Goal: Transaction & Acquisition: Purchase product/service

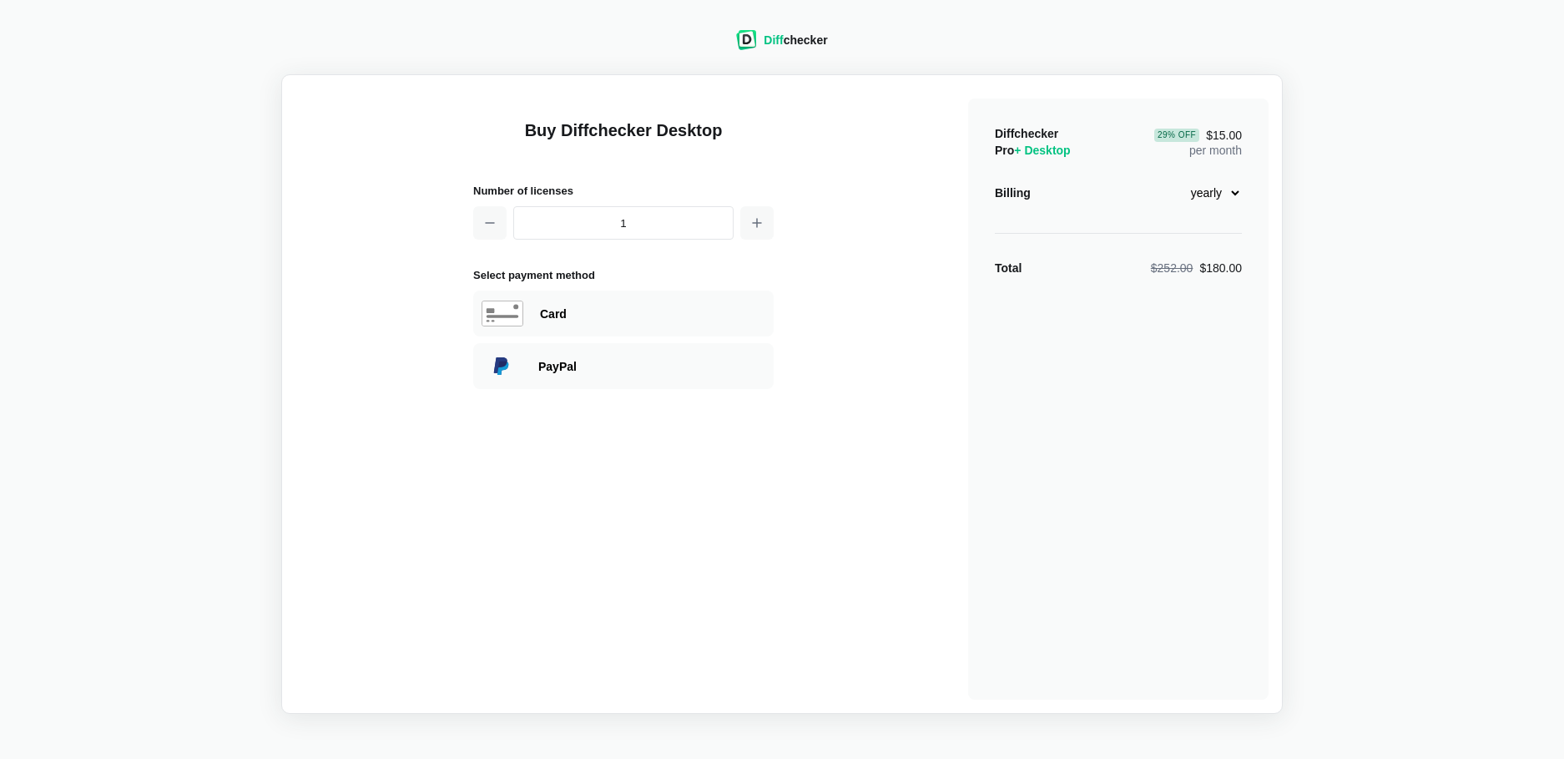
click at [1217, 193] on select "monthly yearly" at bounding box center [1206, 193] width 72 height 28
select select "desktop-monthly-21"
click at [1170, 179] on select "monthly yearly" at bounding box center [1206, 193] width 72 height 28
click at [605, 324] on div "Card" at bounding box center [623, 313] width 300 height 46
select select "[GEOGRAPHIC_DATA]"
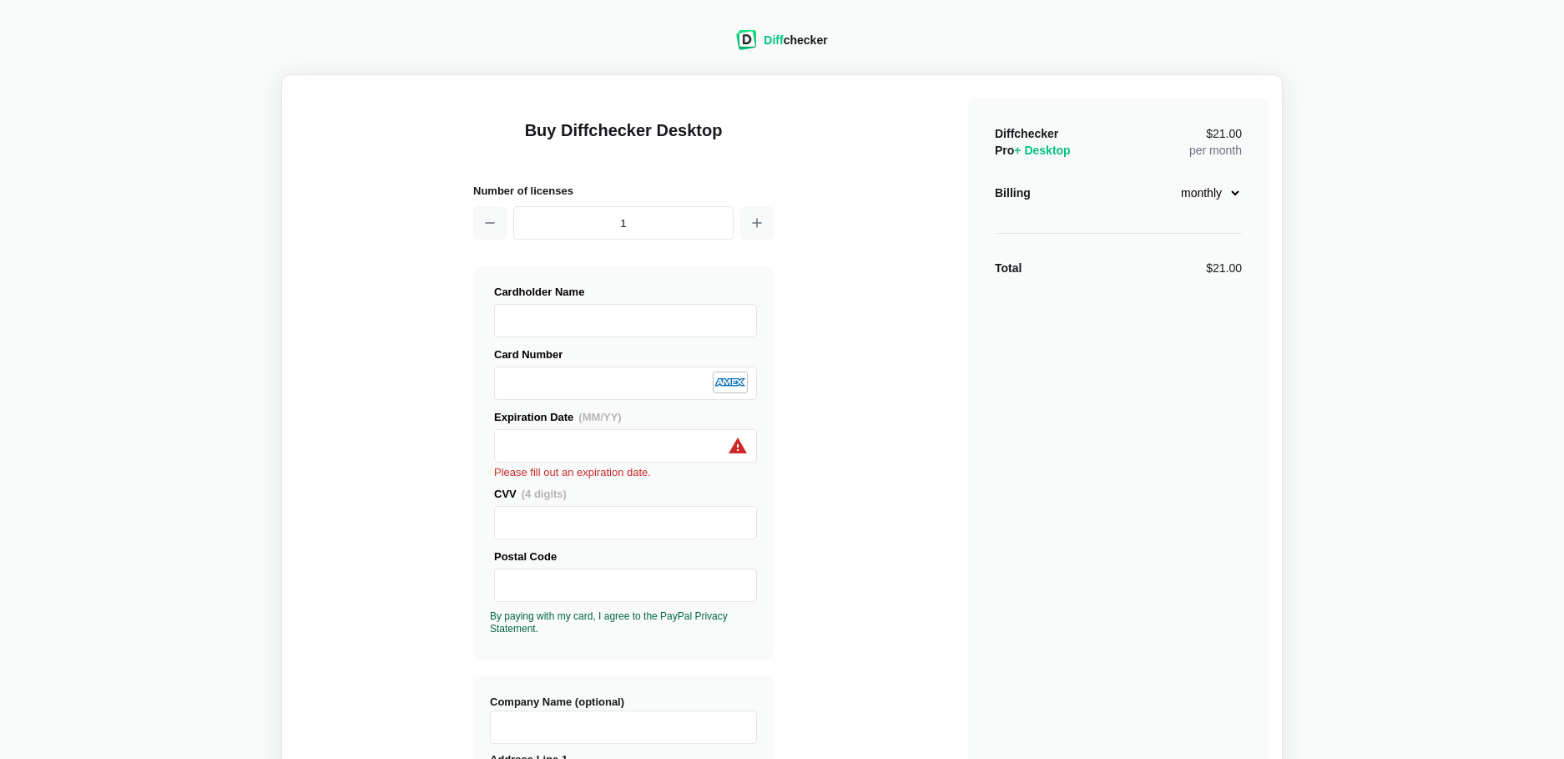
click at [1386, 441] on div "Diff checker Buy Diffchecker Desktop Number of licenses 1 Visa MasterCard Union…" at bounding box center [782, 611] width 1544 height 1203
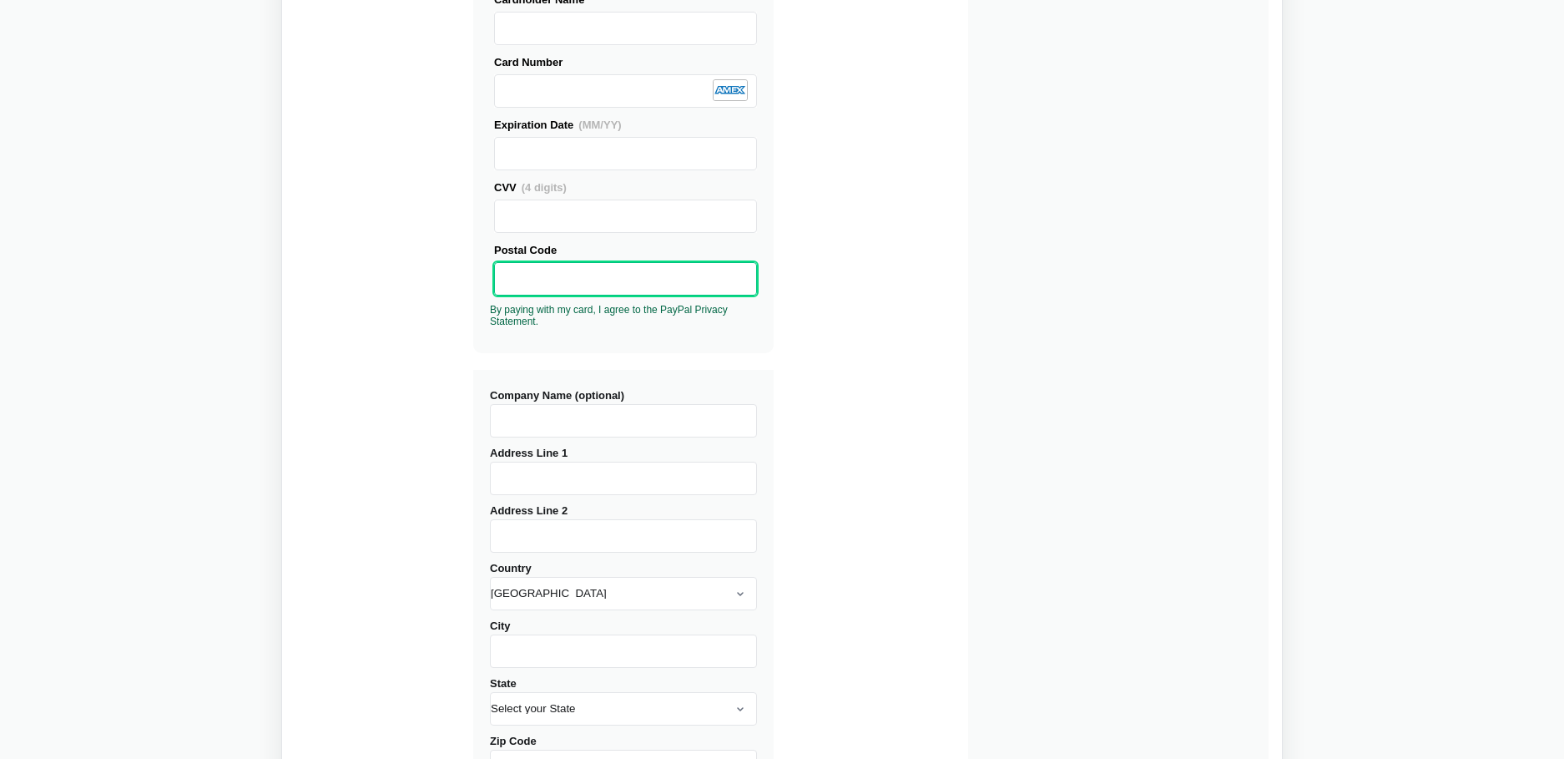
scroll to position [417, 0]
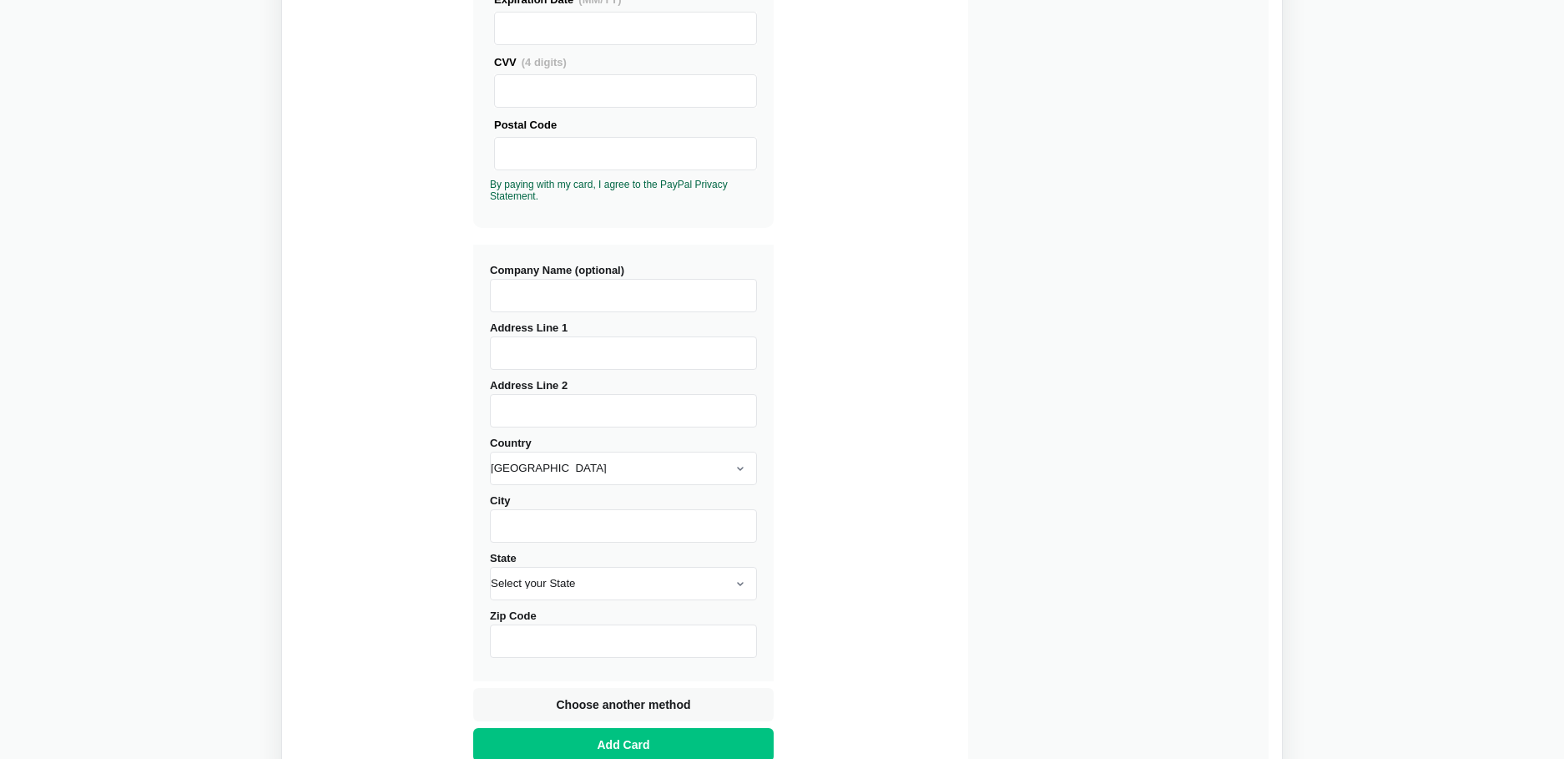
click at [557, 351] on input "Address Line 1" at bounding box center [623, 352] width 267 height 33
type input "[STREET_ADDRESS]"
type input "Suite 310"
type input "Bellevue"
select select "WA"
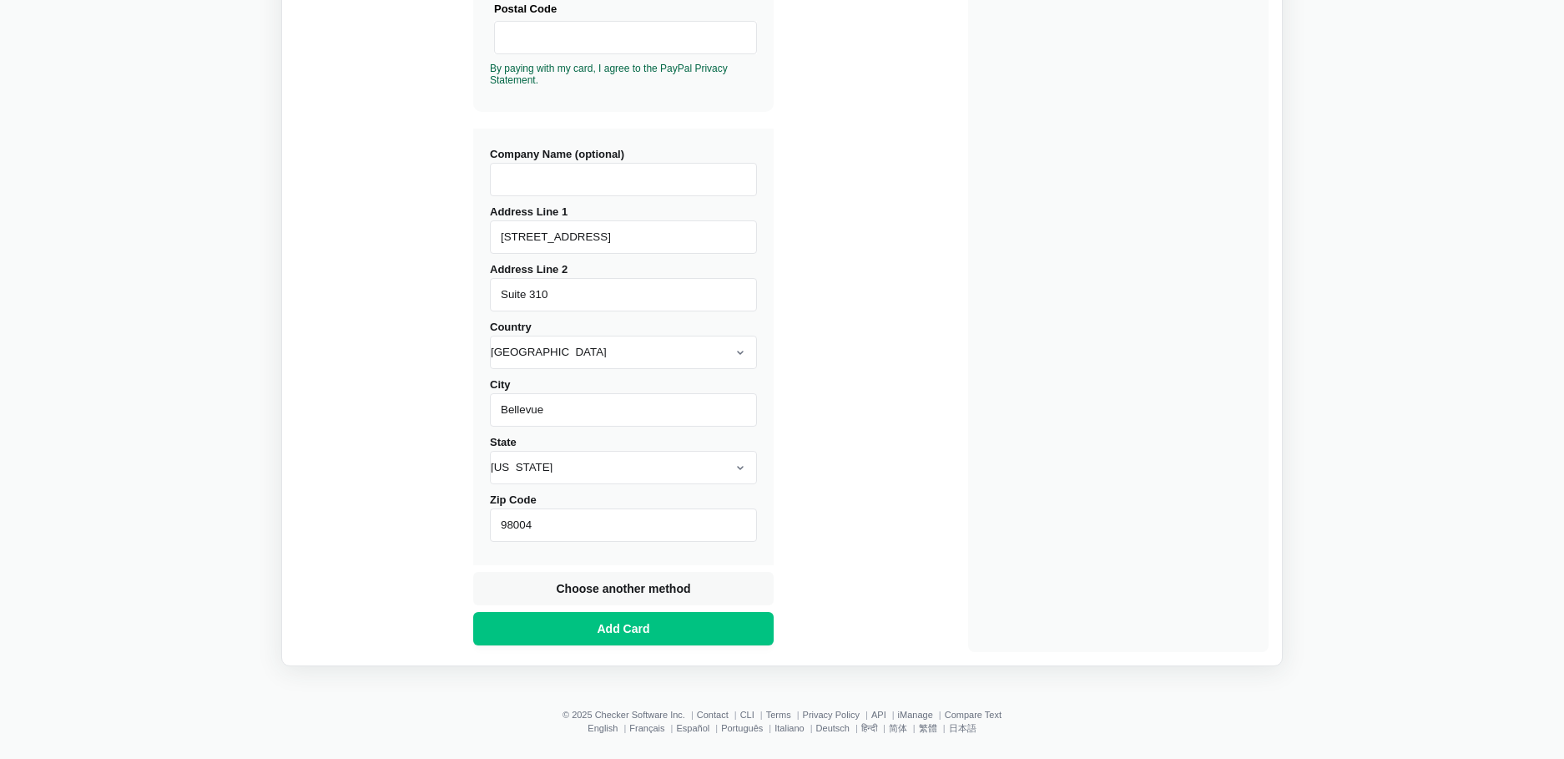
scroll to position [544, 0]
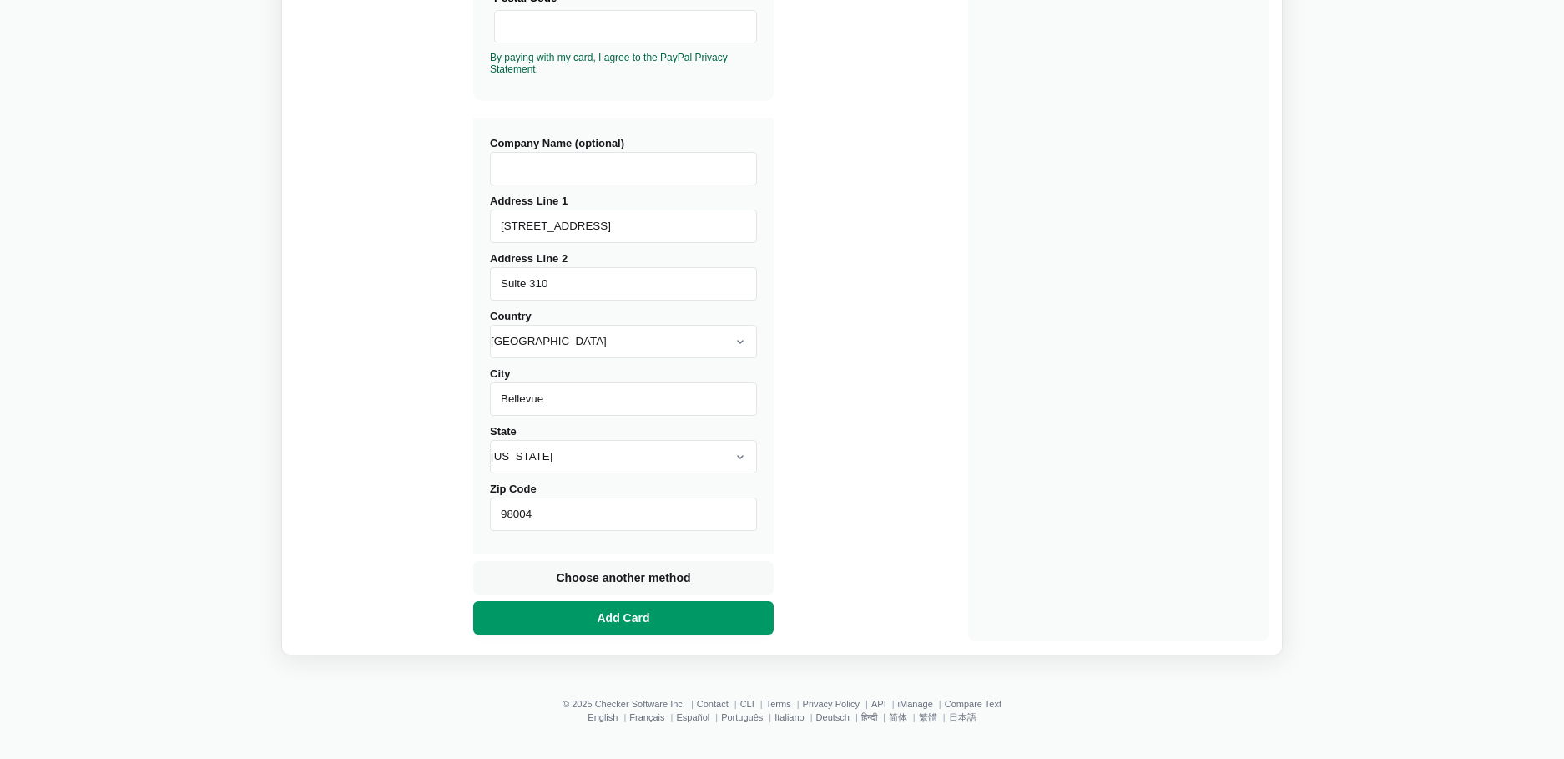
type input "98004"
click at [633, 620] on span "Add Card" at bounding box center [623, 617] width 59 height 17
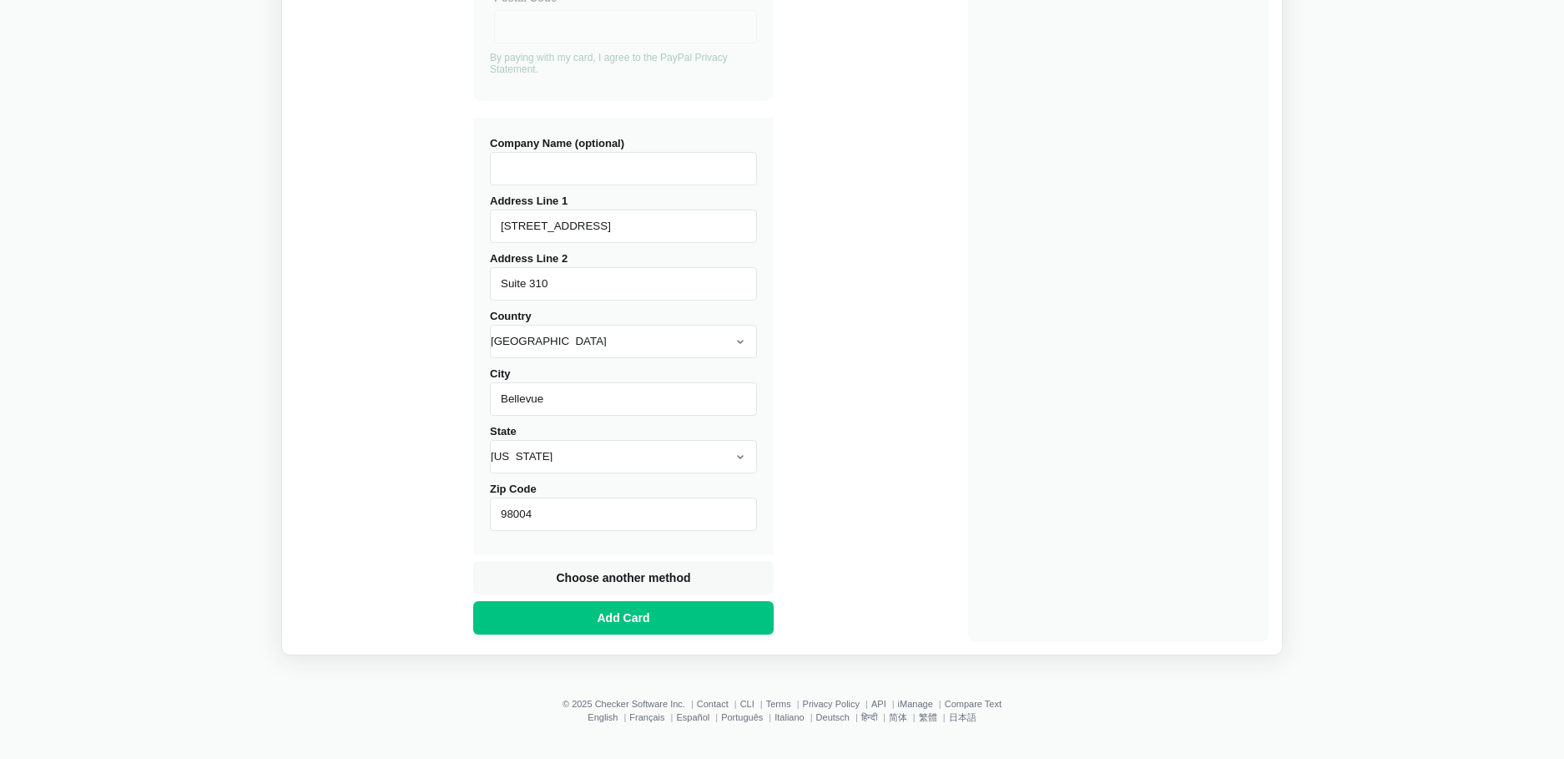
scroll to position [58, 0]
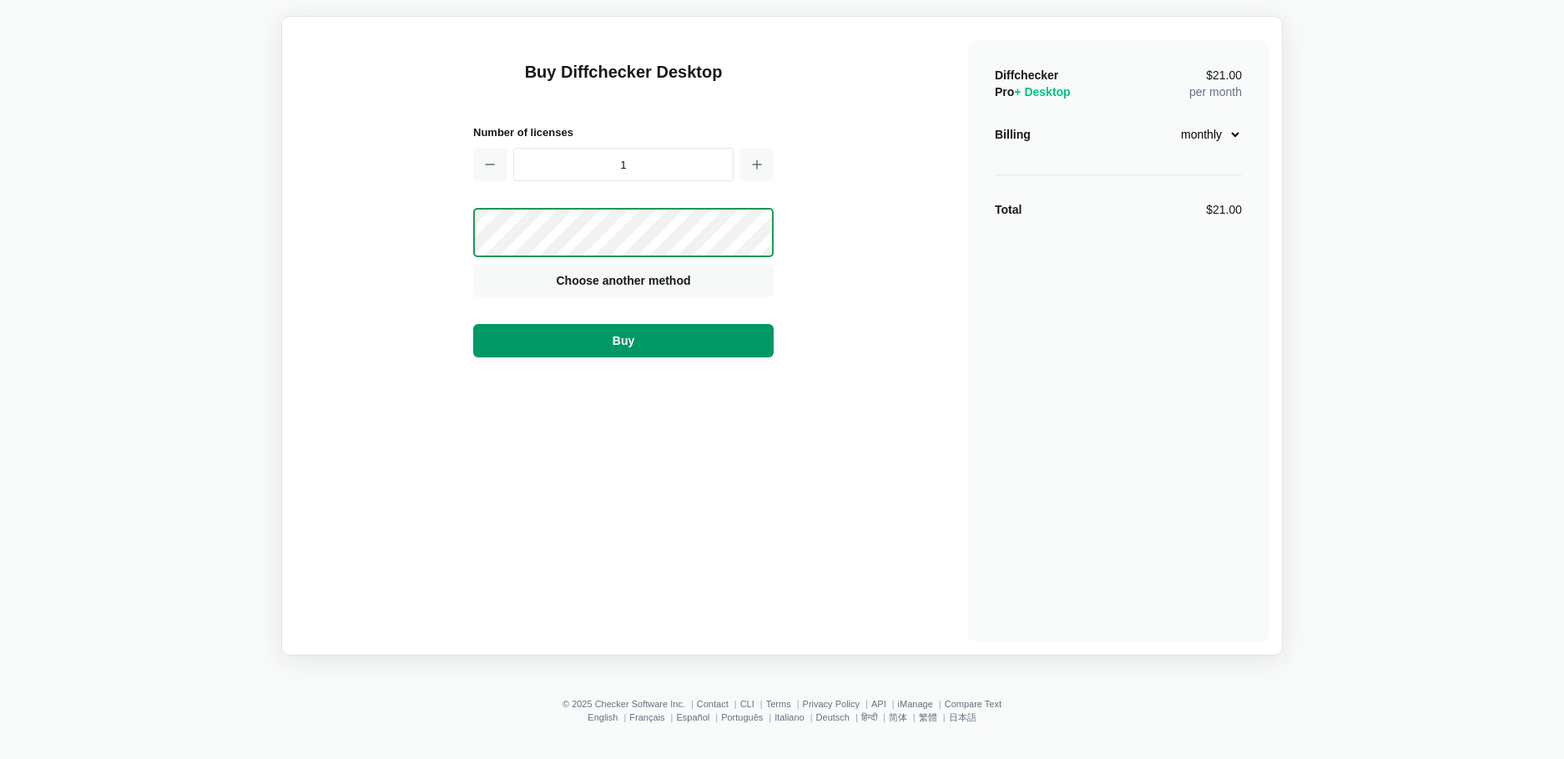
click at [681, 343] on button "Buy" at bounding box center [623, 340] width 300 height 33
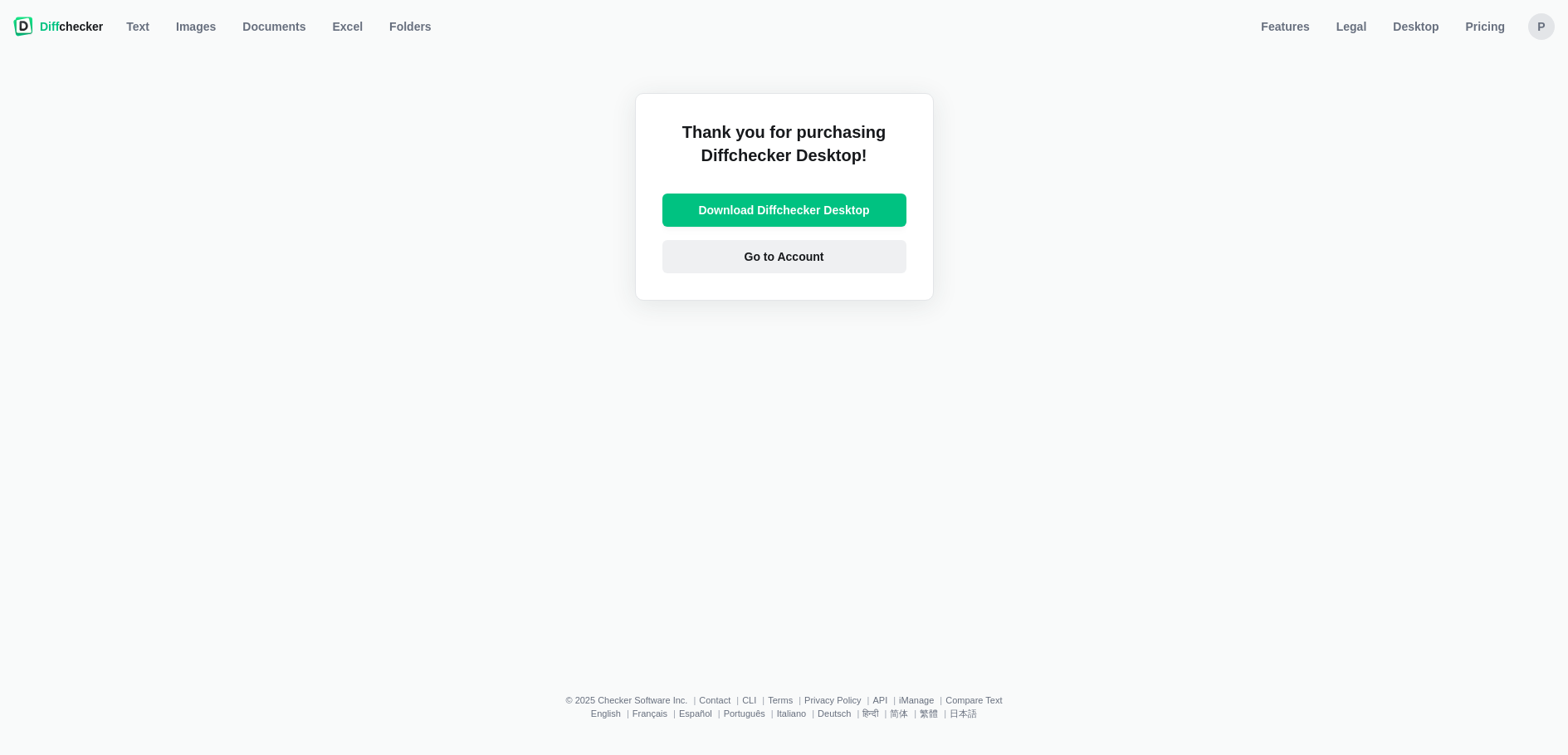
click at [763, 265] on link "Go to Account" at bounding box center [784, 256] width 244 height 33
